Goal: Task Accomplishment & Management: Manage account settings

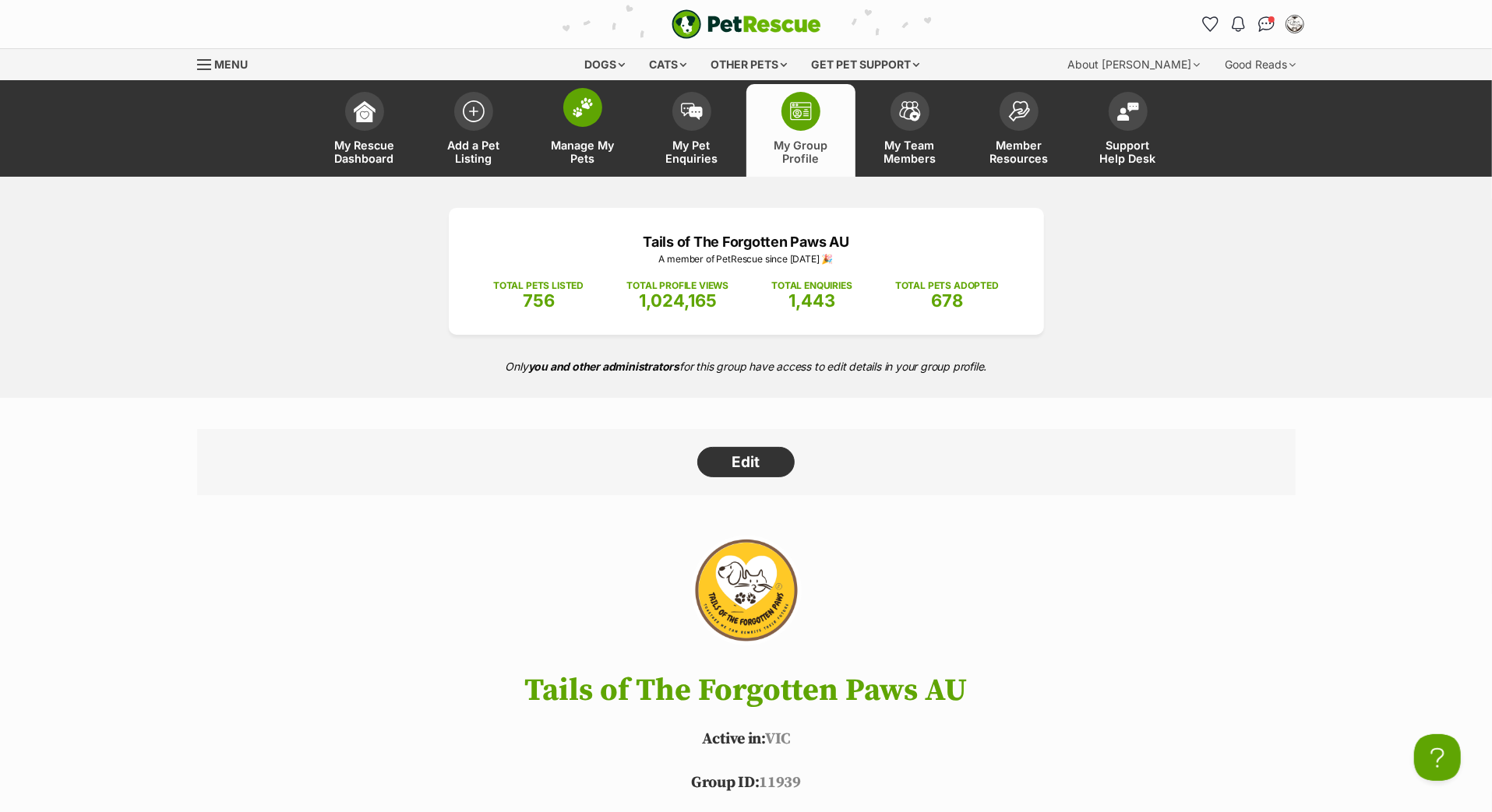
click at [584, 127] on span at bounding box center [582, 107] width 39 height 39
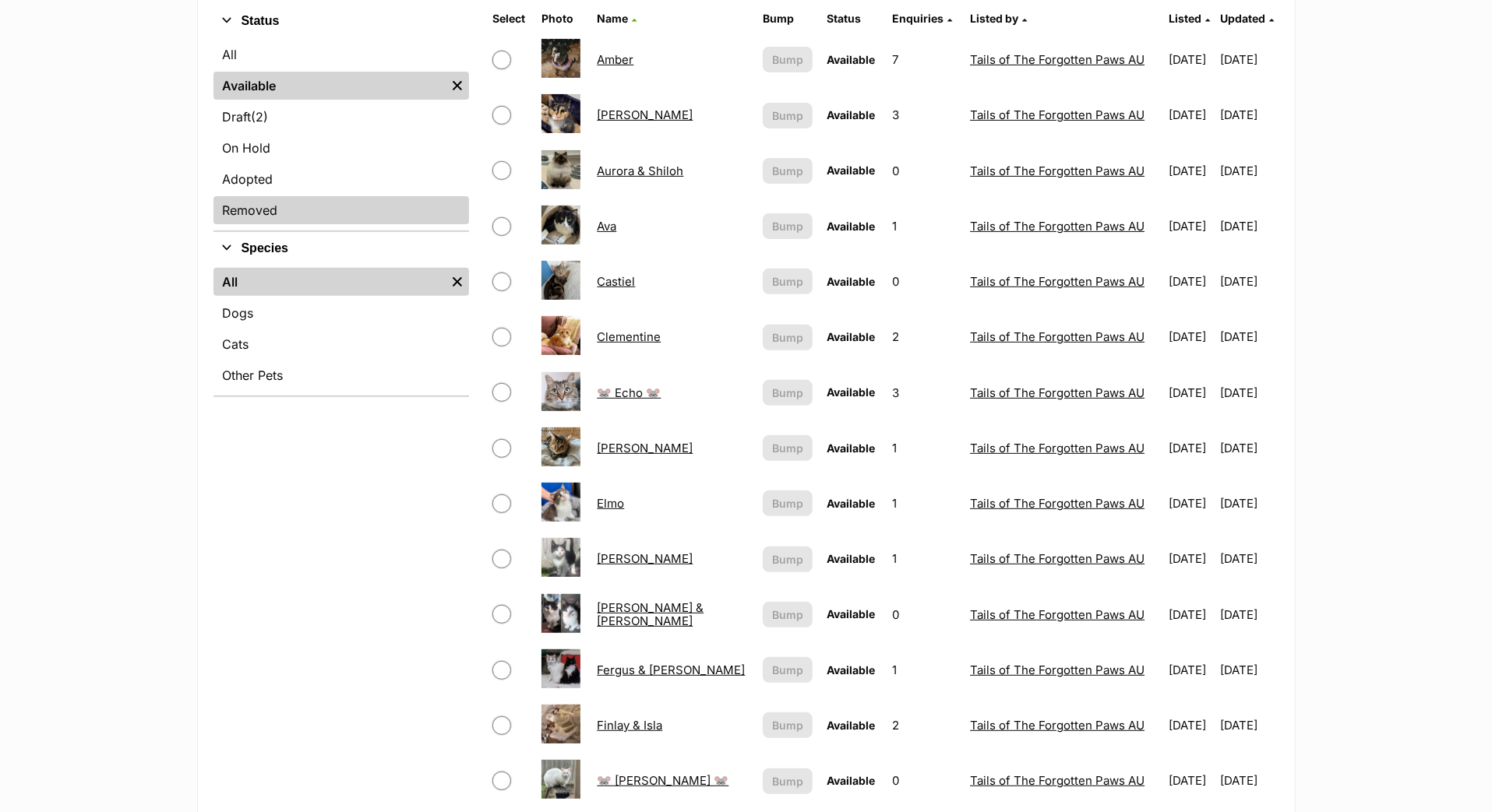
scroll to position [384, 0]
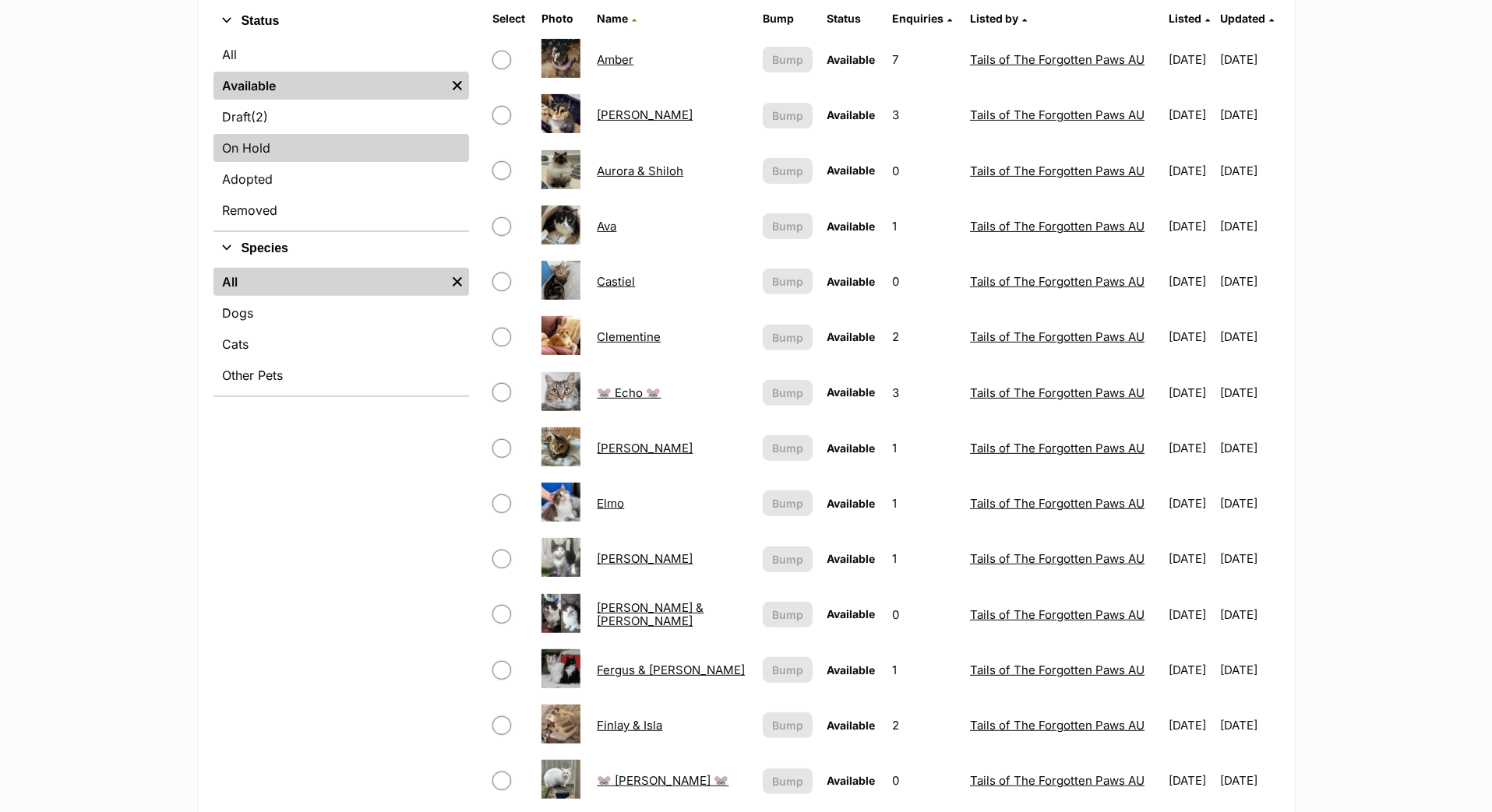
click at [326, 162] on link "On Hold" at bounding box center [340, 147] width 255 height 28
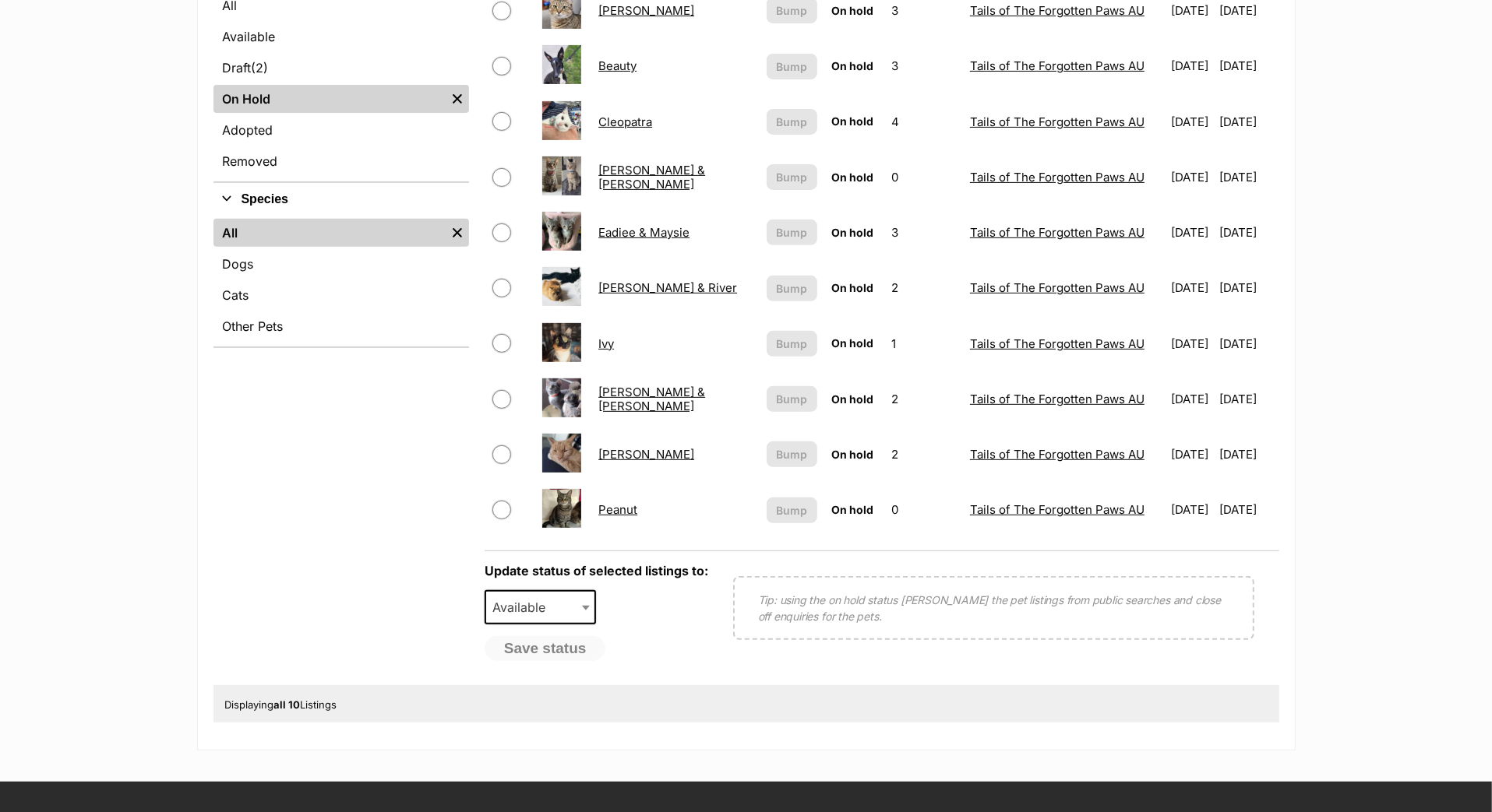
scroll to position [438, 0]
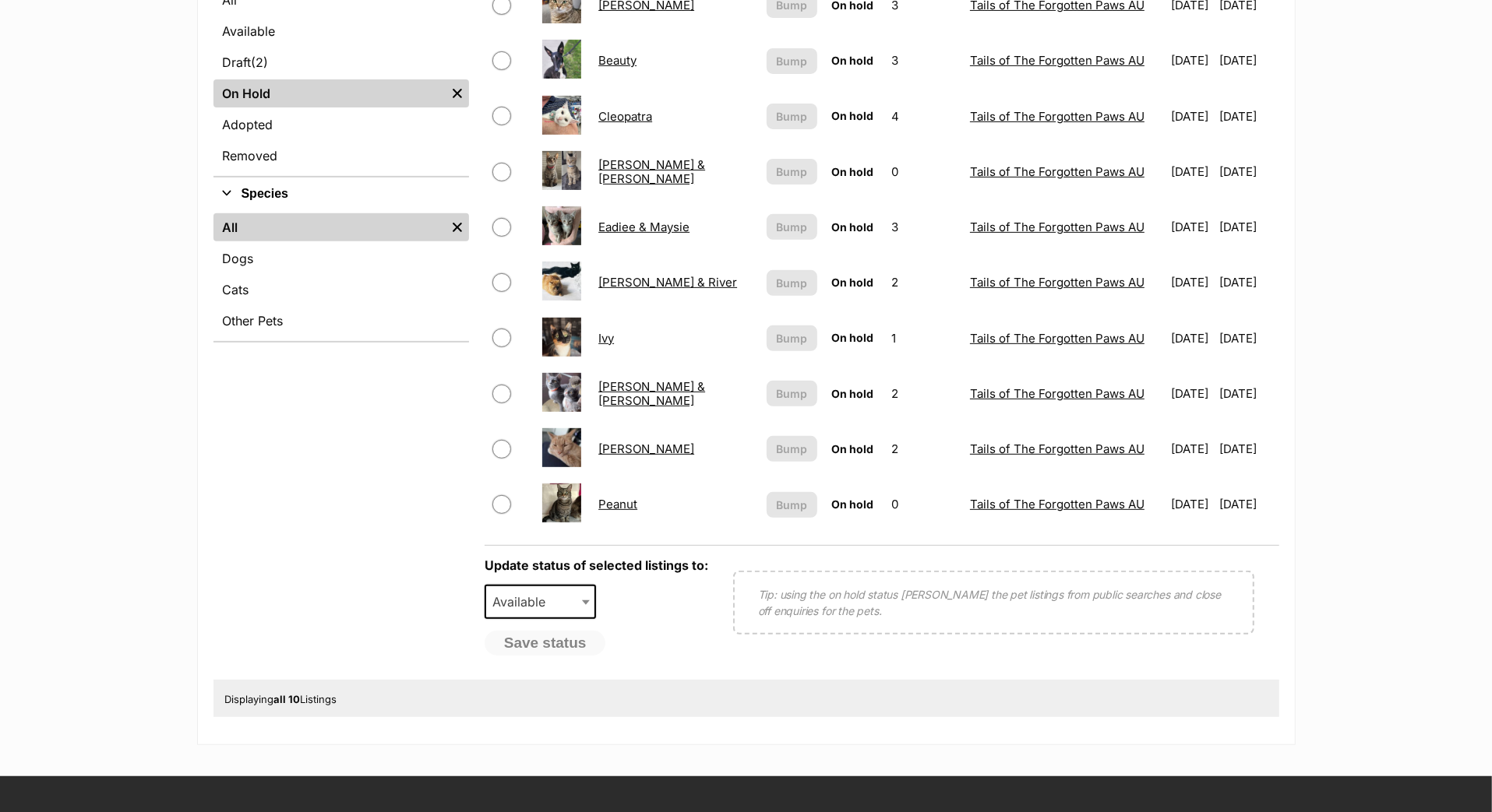
click at [493, 459] on input "checkbox" at bounding box center [502, 450] width 19 height 19
checkbox input "true"
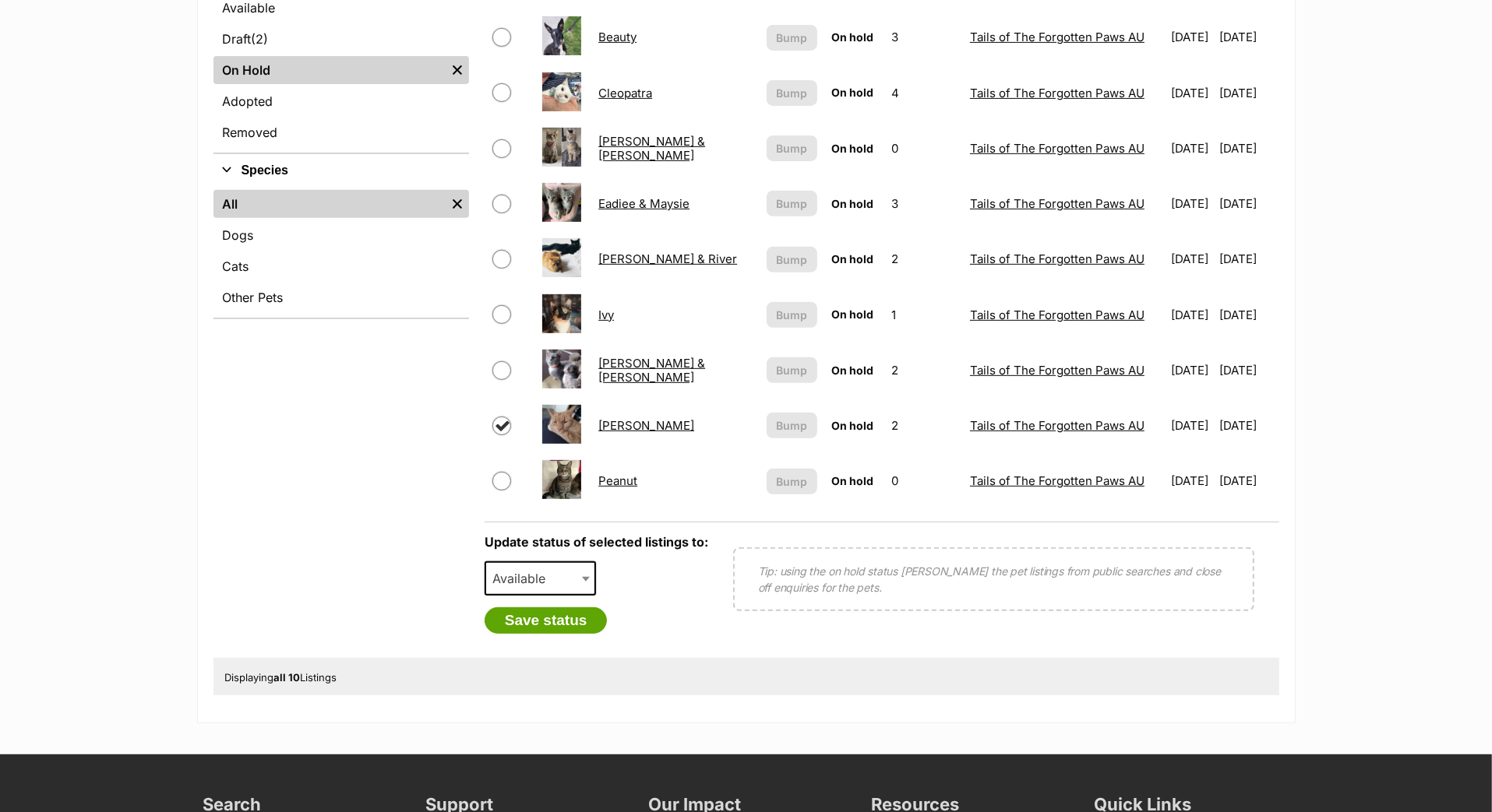
scroll to position [560, 0]
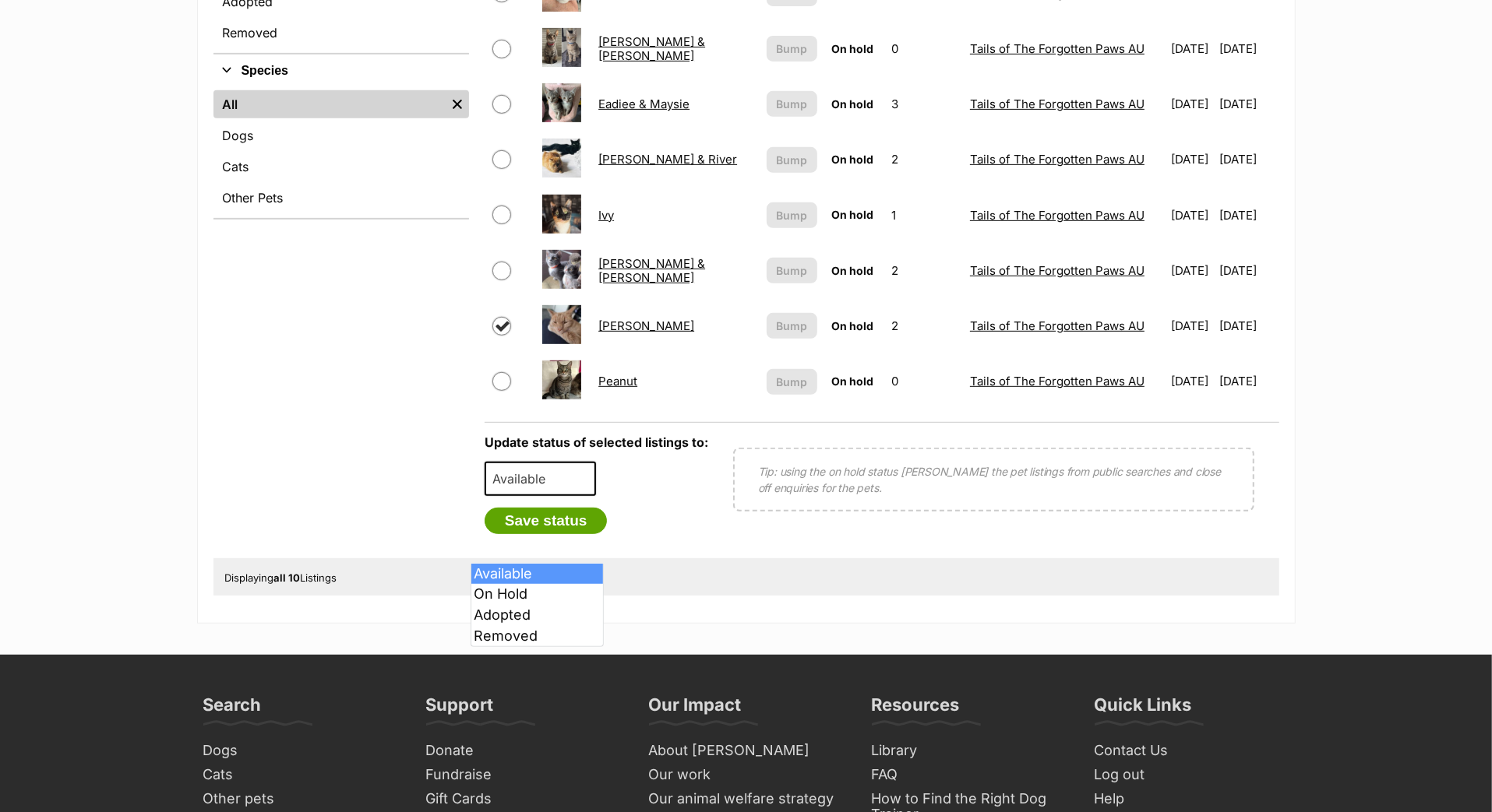
click at [515, 490] on span "Available" at bounding box center [523, 479] width 75 height 22
select select "rehomed"
click at [540, 535] on button "Save status" at bounding box center [546, 521] width 123 height 27
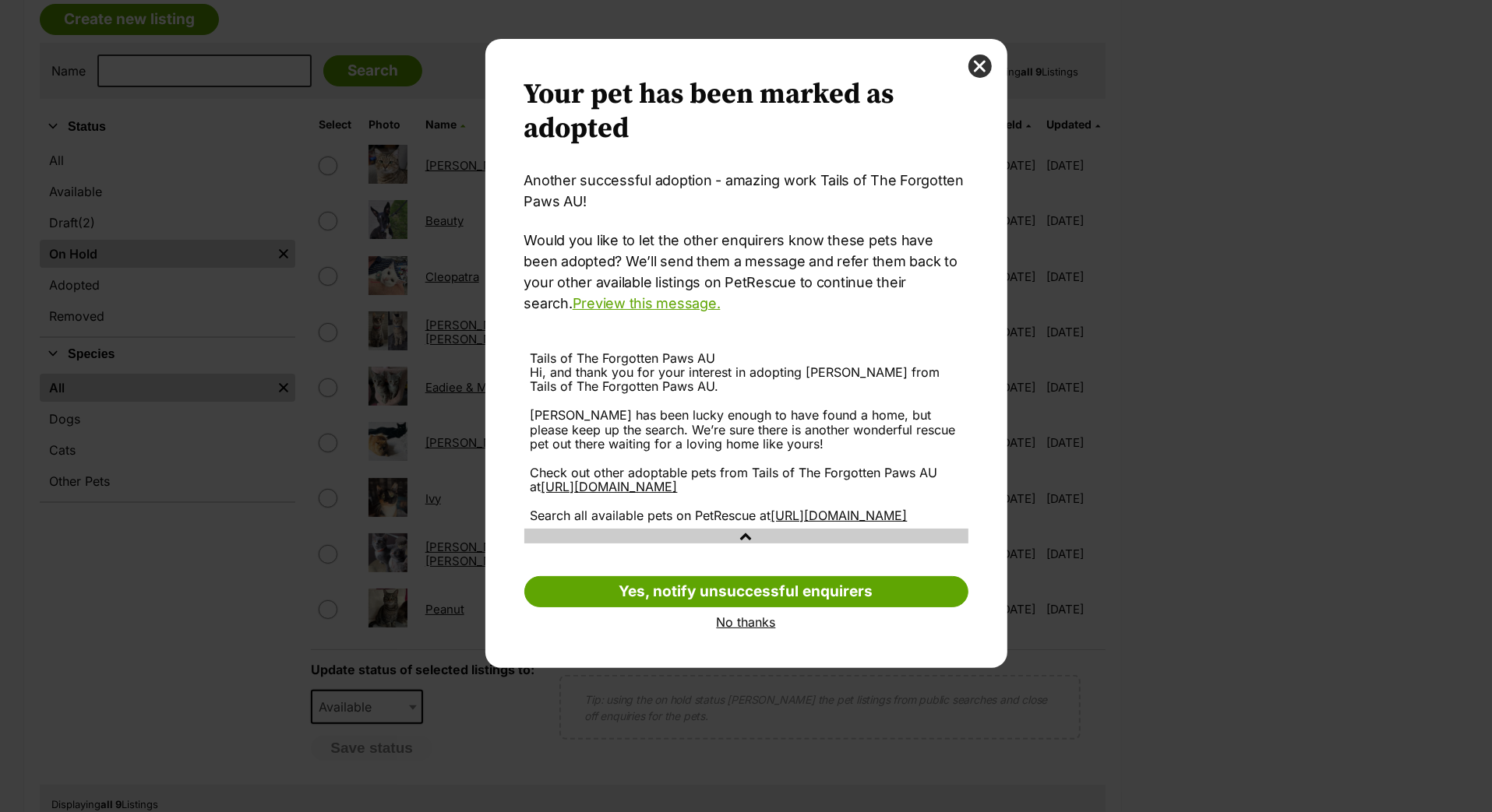
scroll to position [36, 0]
click at [745, 629] on link "No thanks" at bounding box center [746, 622] width 444 height 14
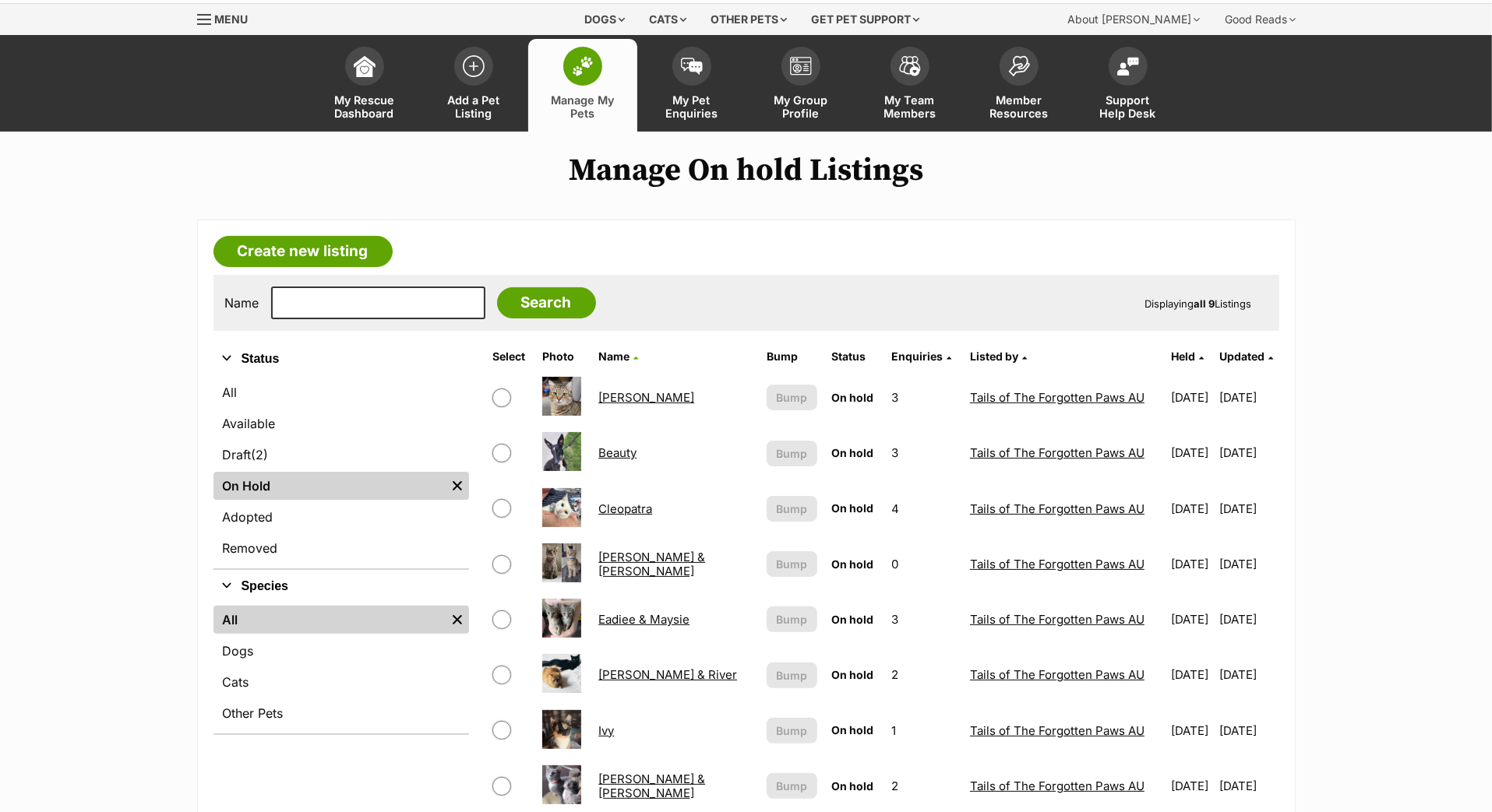
scroll to position [32, 0]
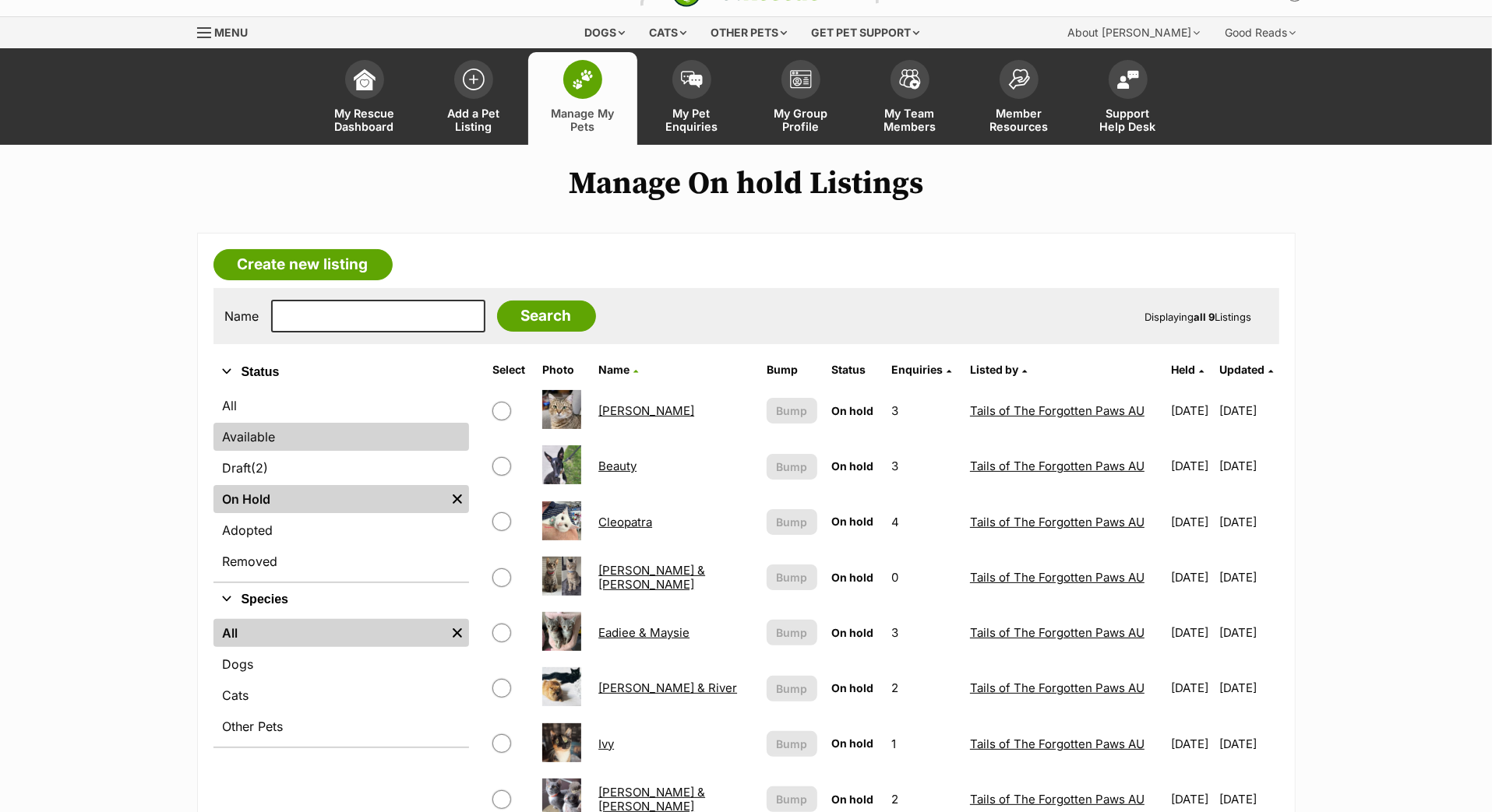
click at [297, 451] on link "Available" at bounding box center [340, 436] width 255 height 28
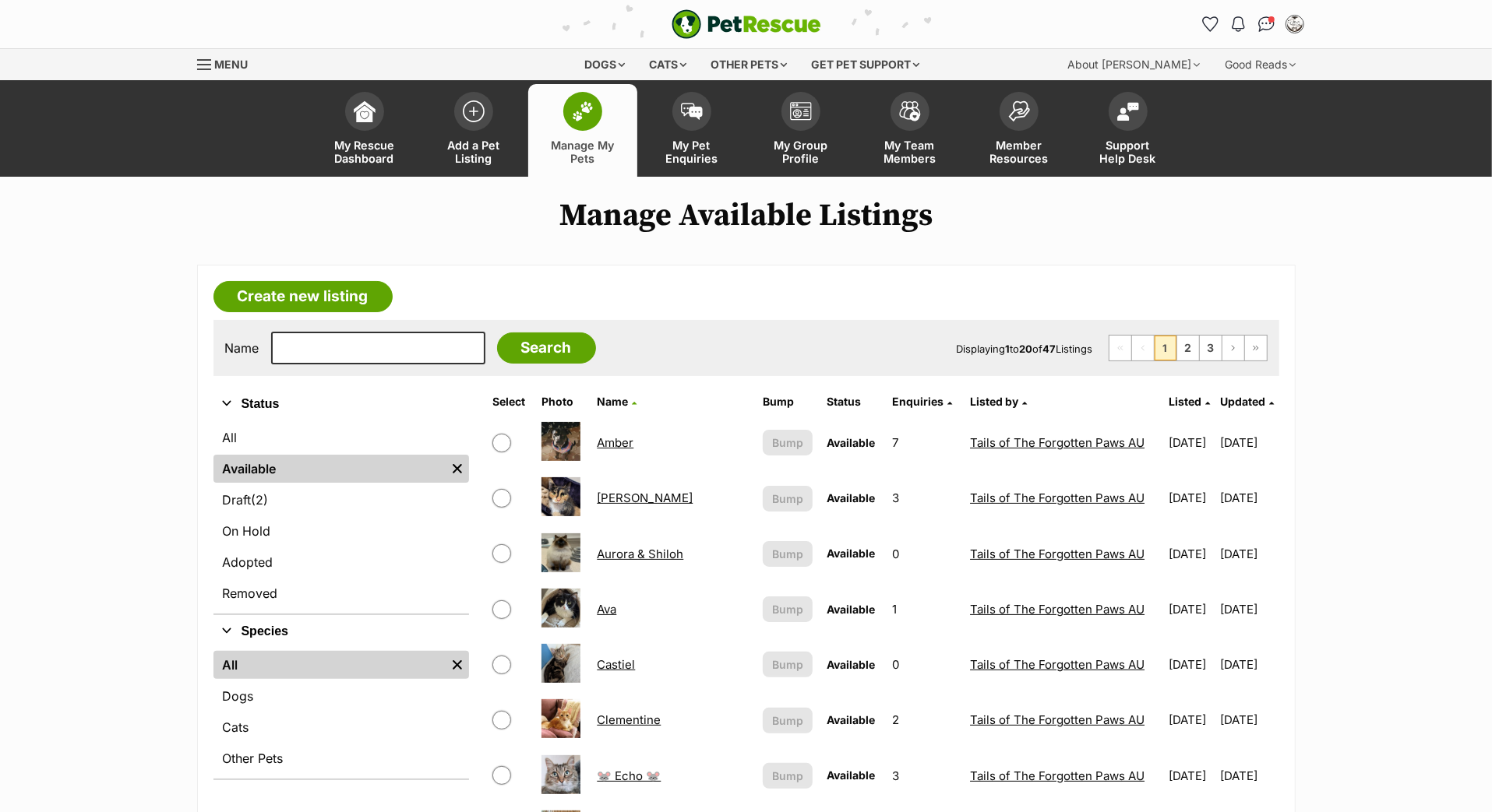
click at [1220, 408] on span "Updated" at bounding box center [1242, 402] width 45 height 13
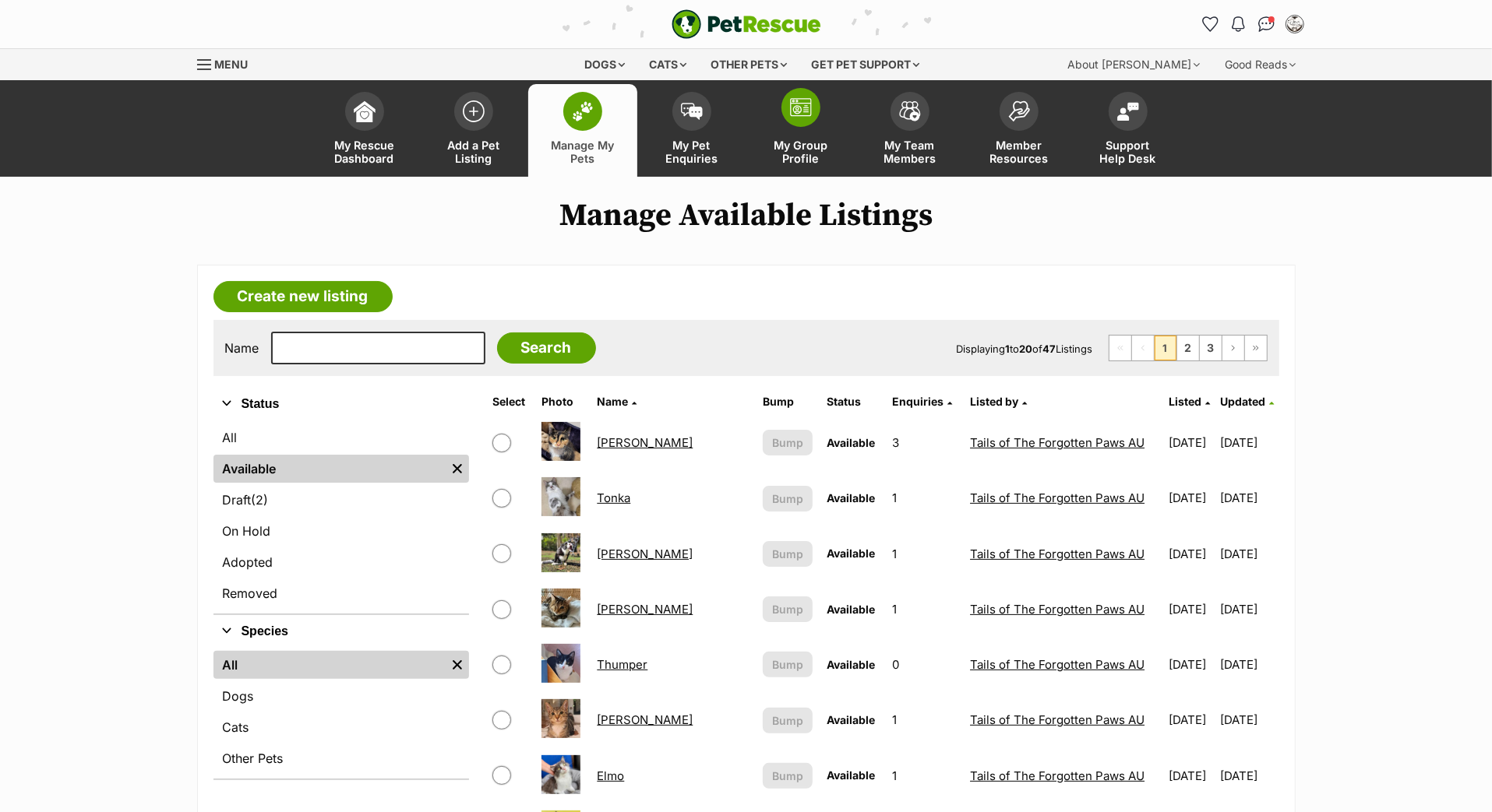
click at [805, 154] on link "My Group Profile" at bounding box center [801, 130] width 109 height 93
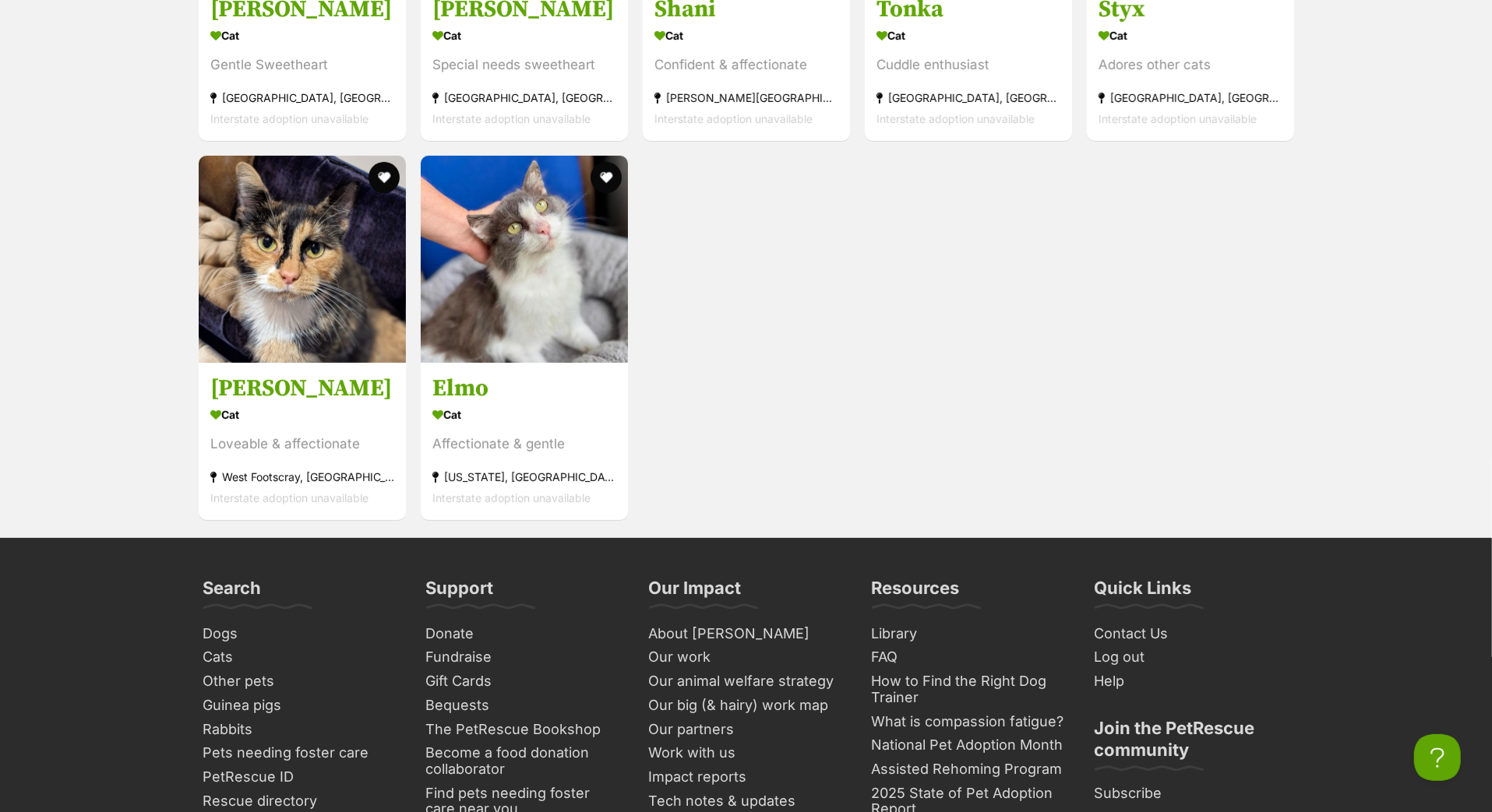
scroll to position [5481, 0]
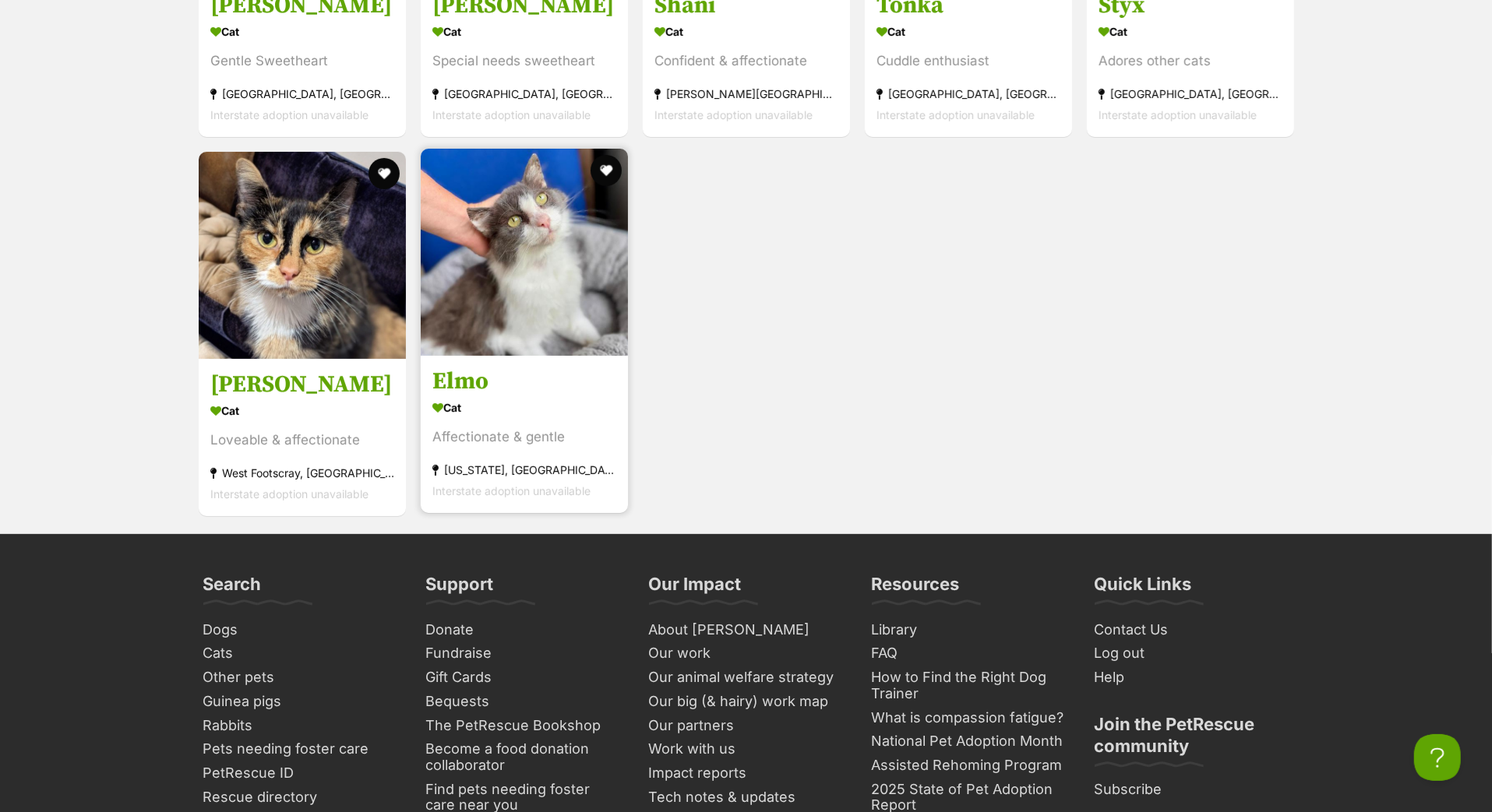
click at [481, 397] on h3 "Elmo" at bounding box center [524, 382] width 184 height 30
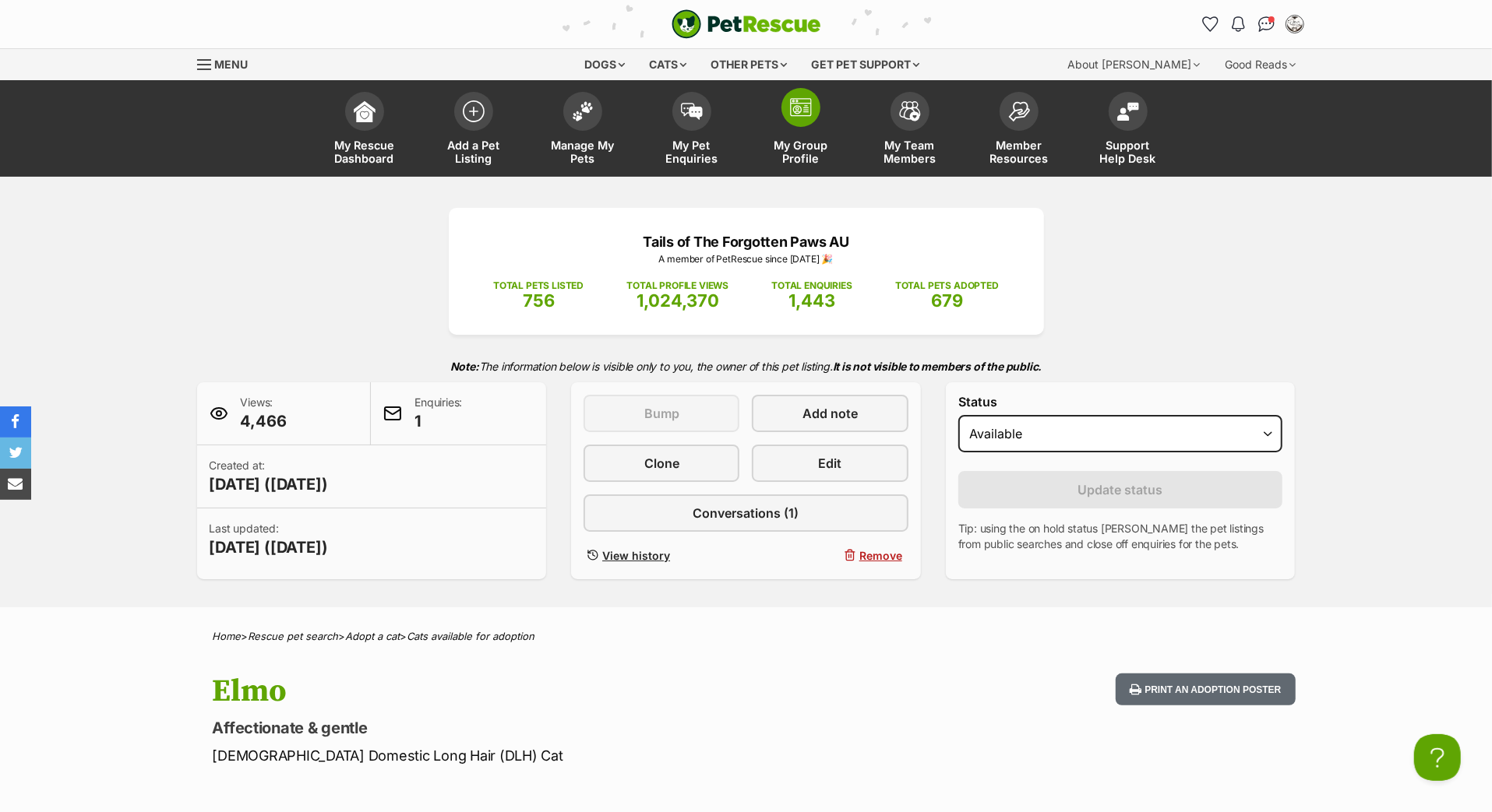
click at [801, 117] on img at bounding box center [801, 108] width 22 height 19
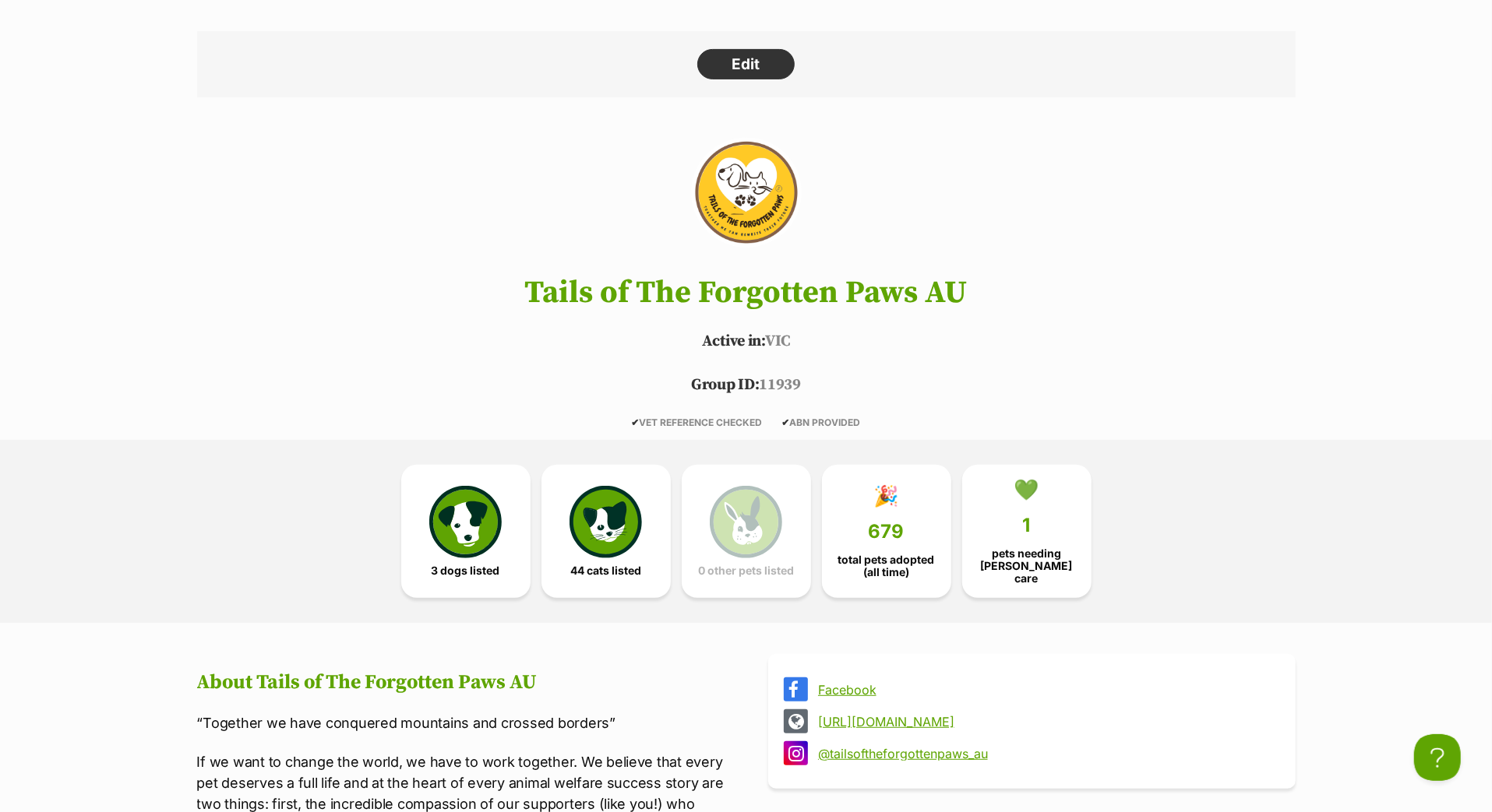
scroll to position [390, 0]
